Goal: Task Accomplishment & Management: Use online tool/utility

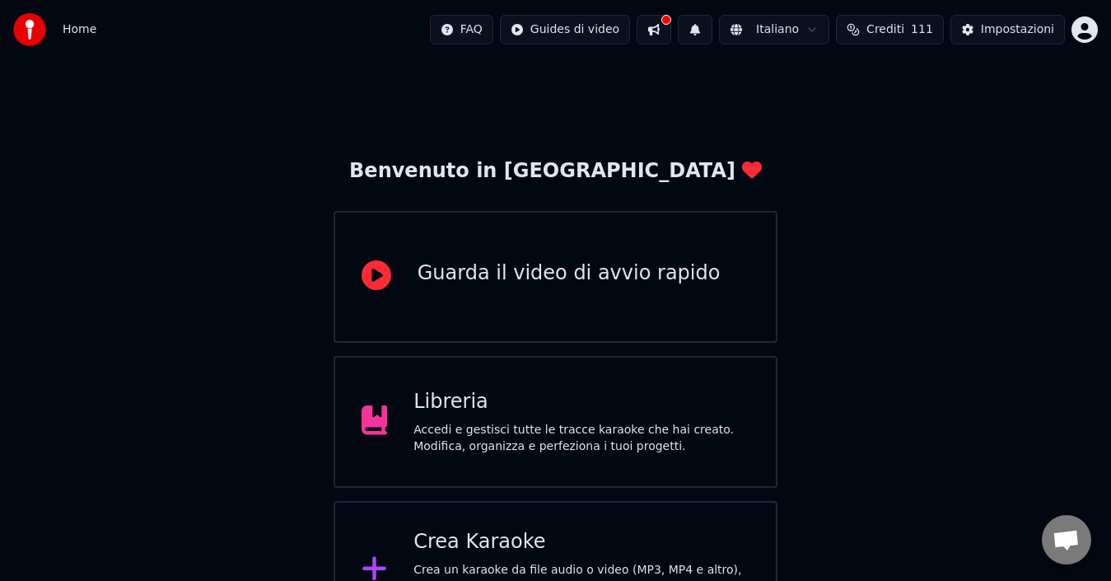
click at [455, 539] on div "Crea Karaoke" at bounding box center [581, 542] width 336 height 26
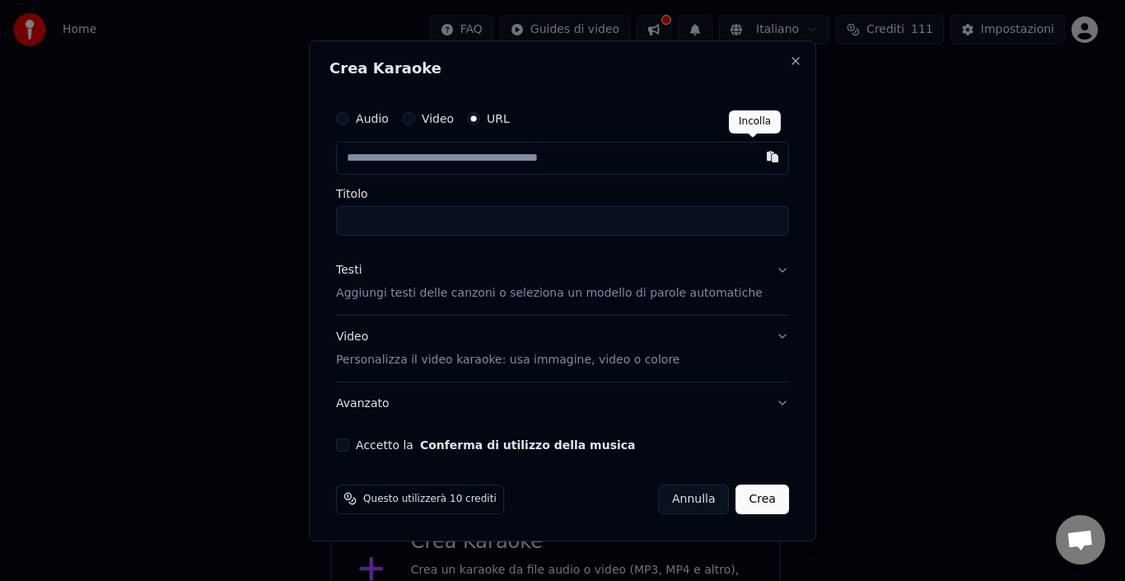
click at [756, 156] on button "button" at bounding box center [772, 157] width 33 height 30
type input "**********"
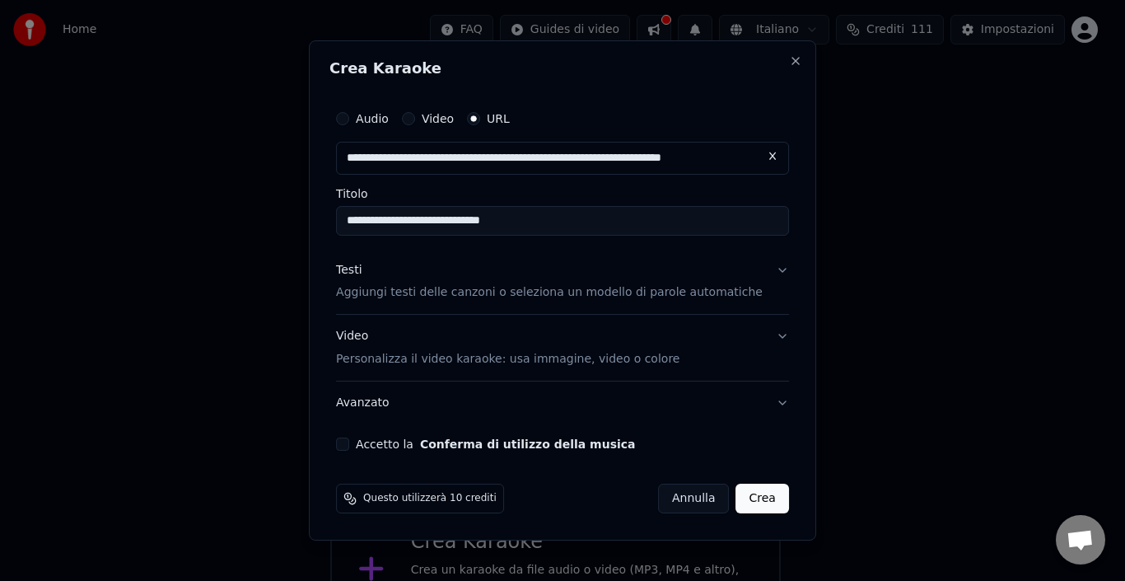
type input "**********"
click at [349, 440] on button "Accetto la Conferma di utilizzo della musica" at bounding box center [342, 443] width 13 height 13
click at [745, 498] on button "Crea" at bounding box center [762, 498] width 53 height 30
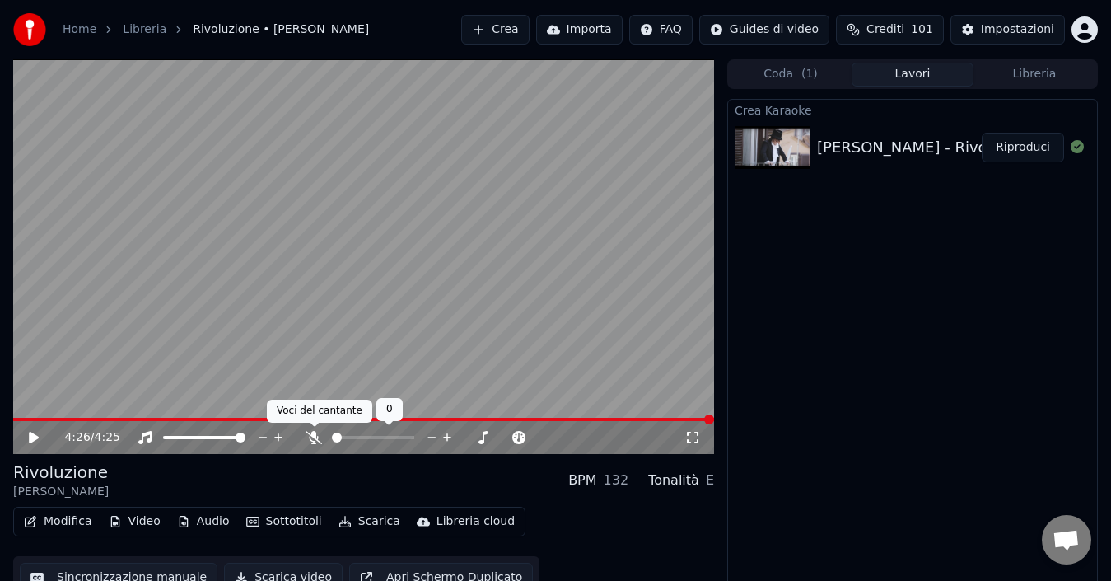
click at [318, 431] on icon at bounding box center [314, 437] width 16 height 13
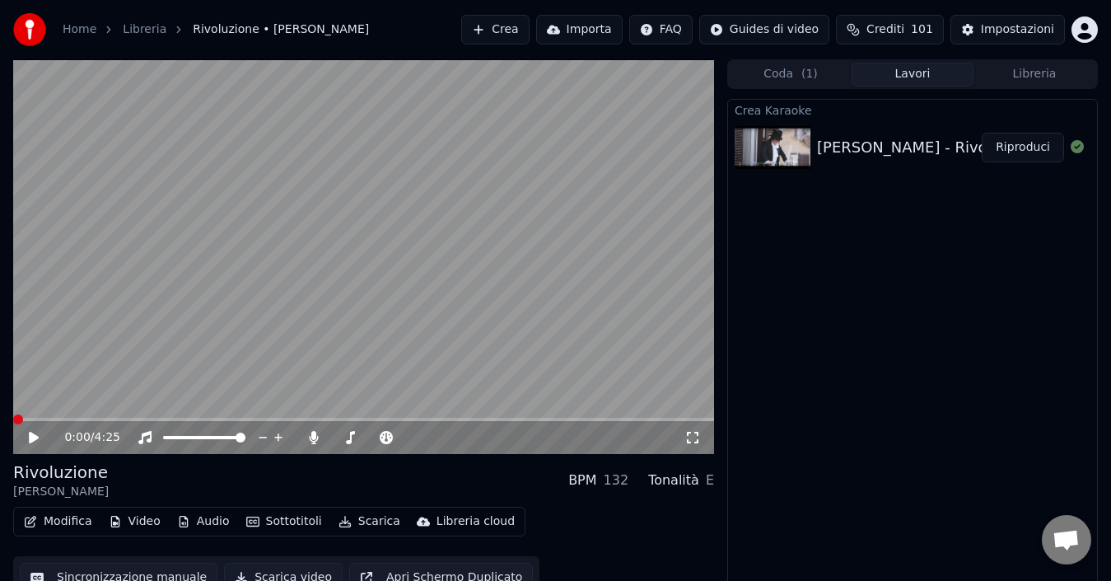
click at [13, 418] on span at bounding box center [13, 419] width 0 height 3
click at [32, 435] on icon at bounding box center [34, 438] width 10 height 12
click at [42, 432] on icon at bounding box center [45, 437] width 38 height 13
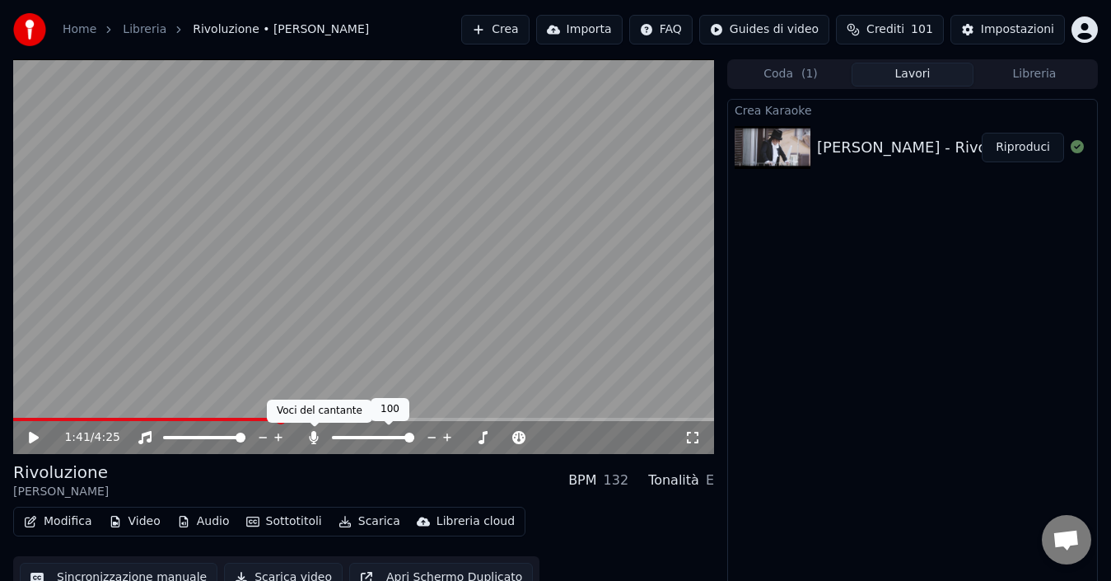
click at [312, 437] on icon at bounding box center [314, 437] width 9 height 13
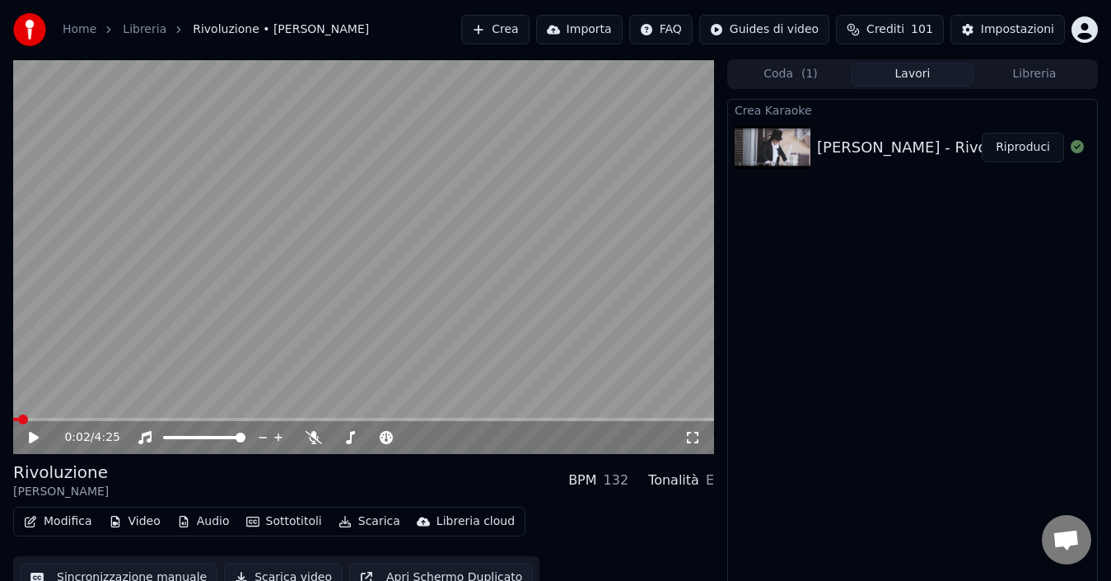
click at [18, 418] on span at bounding box center [15, 419] width 5 height 3
click at [35, 436] on icon at bounding box center [34, 438] width 10 height 12
drag, startPoint x: 30, startPoint y: 432, endPoint x: 83, endPoint y: 444, distance: 54.9
click at [52, 437] on icon at bounding box center [45, 437] width 38 height 13
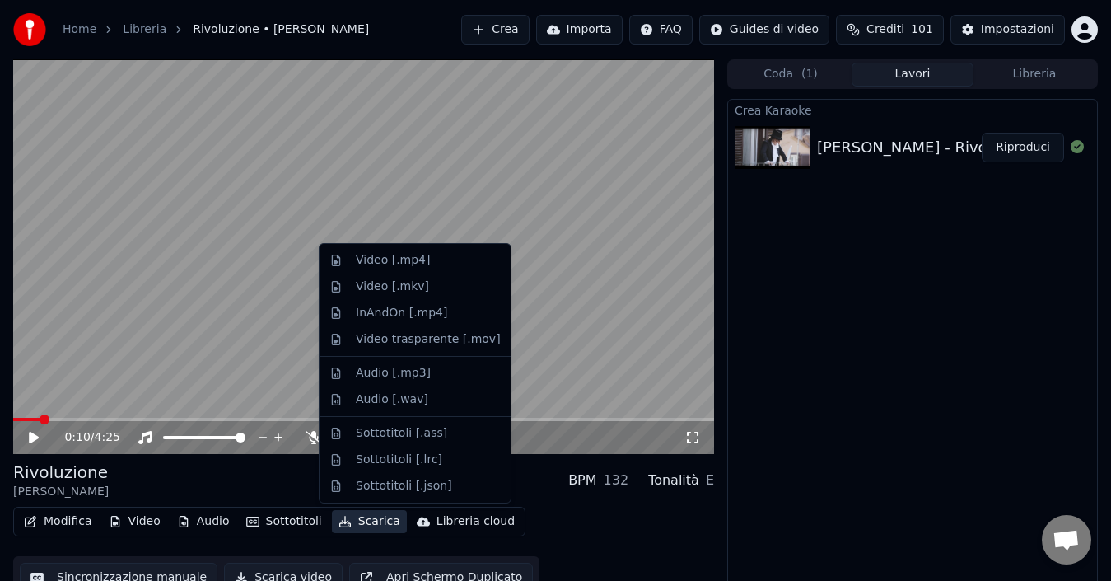
click at [373, 519] on button "Scarica" at bounding box center [369, 521] width 75 height 23
click at [405, 263] on div "Video [.mp4]" at bounding box center [393, 260] width 74 height 16
